Goal: Navigation & Orientation: Find specific page/section

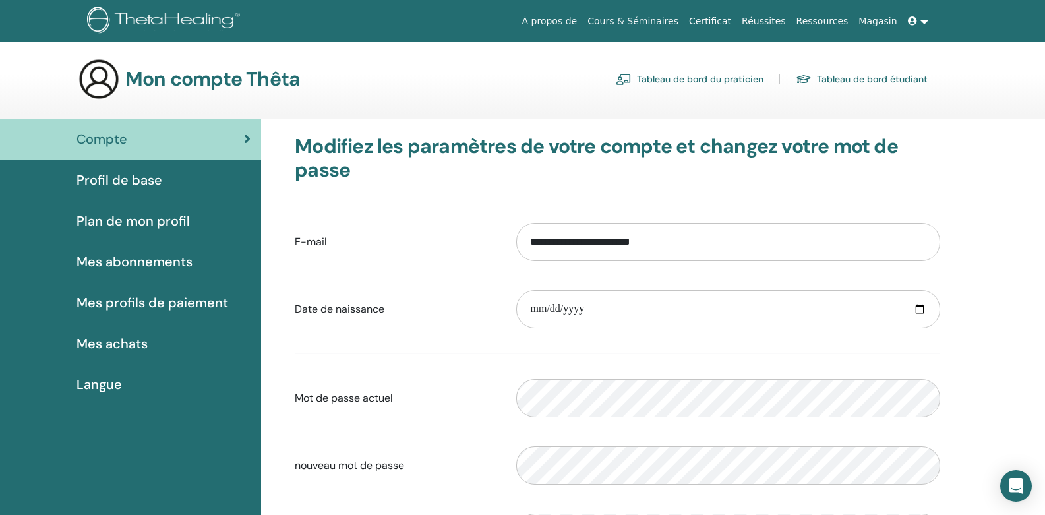
click at [122, 266] on span "Mes abonnements" at bounding box center [134, 262] width 116 height 20
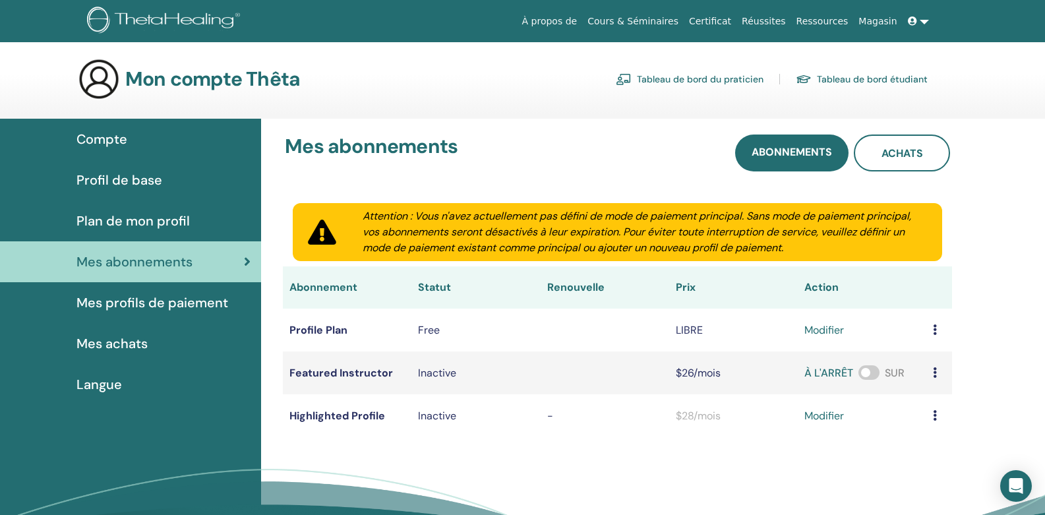
click at [136, 223] on span "Plan de mon profil" at bounding box center [132, 221] width 113 height 20
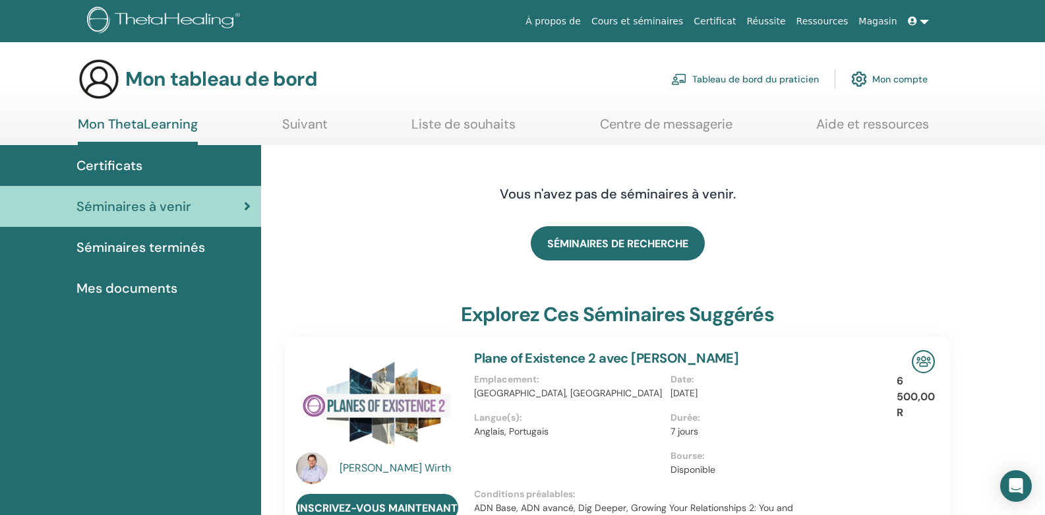
click at [185, 248] on font "Séminaires terminés" at bounding box center [140, 247] width 129 height 17
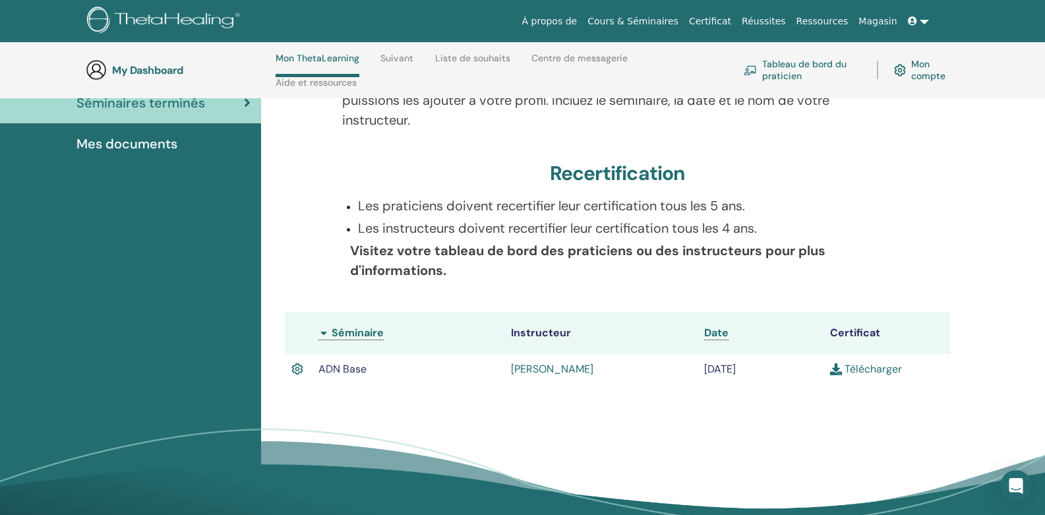
scroll to position [202, 0]
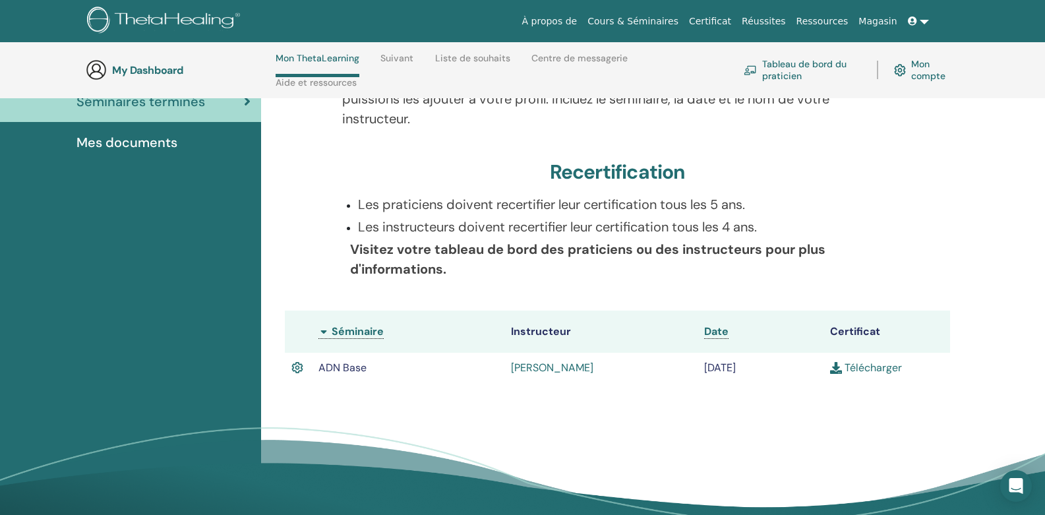
click at [1042, 216] on div "Séminaires terminés Ci-dessous vous trouverez vos séminaires terminés. Si vous …" at bounding box center [653, 279] width 784 height 560
